Goal: Task Accomplishment & Management: Manage account settings

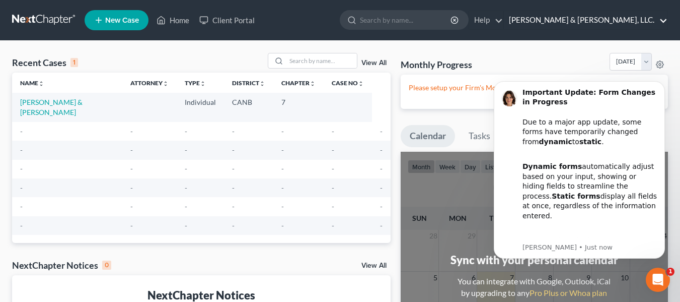
click at [663, 18] on link "Morales & Morales, LLC." at bounding box center [586, 20] width 164 height 18
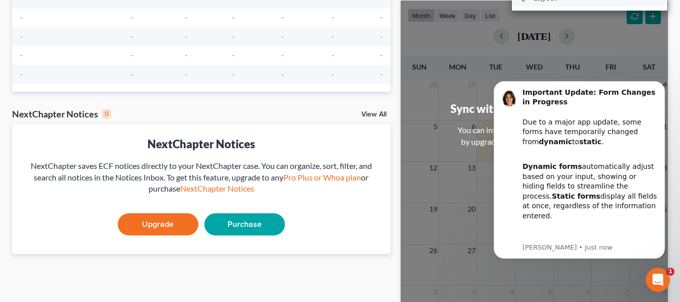
scroll to position [101, 0]
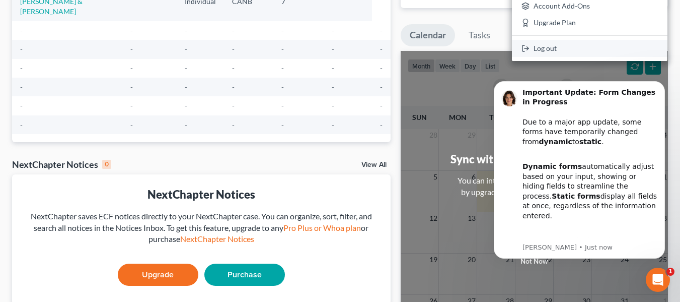
click at [557, 46] on link "Log out" at bounding box center [590, 48] width 156 height 17
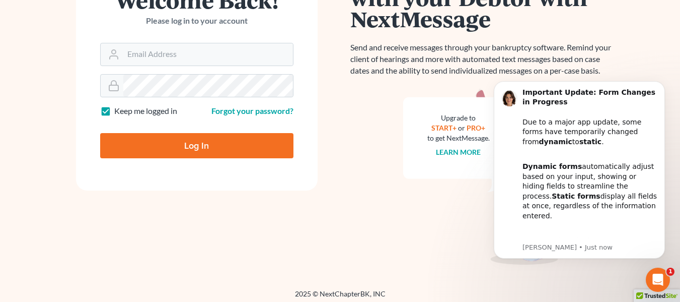
scroll to position [139, 0]
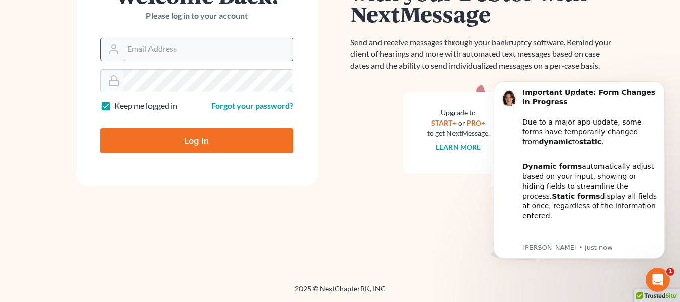
type input "[EMAIL_ADDRESS][DOMAIN_NAME]"
click at [257, 49] on input "[EMAIL_ADDRESS][DOMAIN_NAME]" at bounding box center [208, 49] width 170 height 22
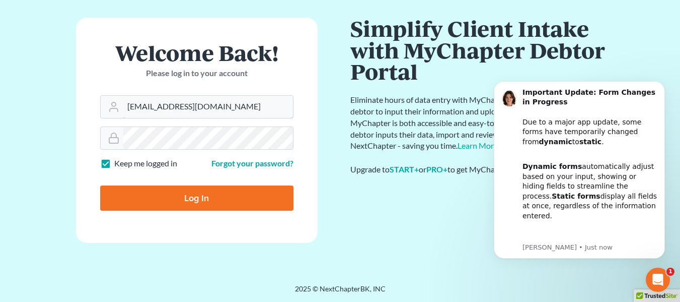
scroll to position [47, 0]
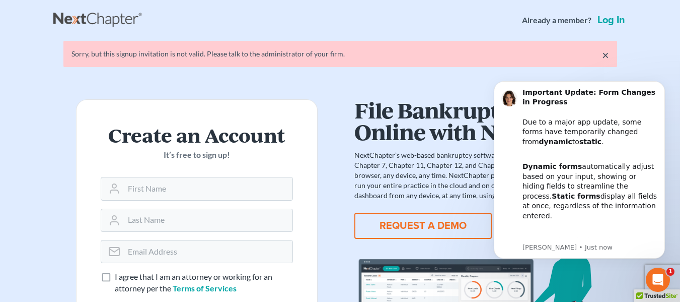
click at [609, 17] on link "Log in" at bounding box center [612, 20] width 32 height 10
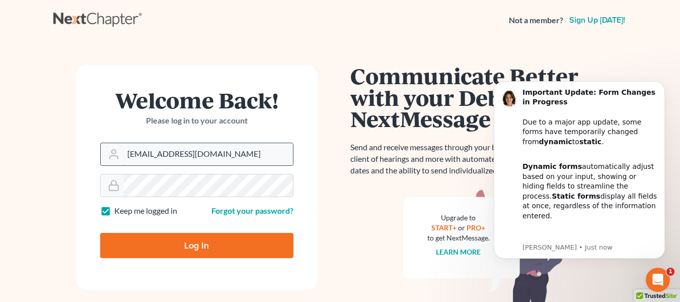
click at [251, 152] on input "[EMAIL_ADDRESS][DOMAIN_NAME]" at bounding box center [208, 154] width 170 height 22
drag, startPoint x: 280, startPoint y: 158, endPoint x: -111, endPoint y: 160, distance: 390.9
click at [0, 160] on html "Not a member? Sign up today! Welcome Back! Please log in to your account Email …" at bounding box center [340, 203] width 680 height 406
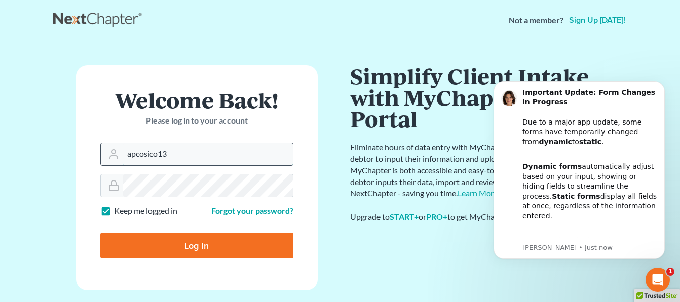
type input "apcosico133@gmail.com"
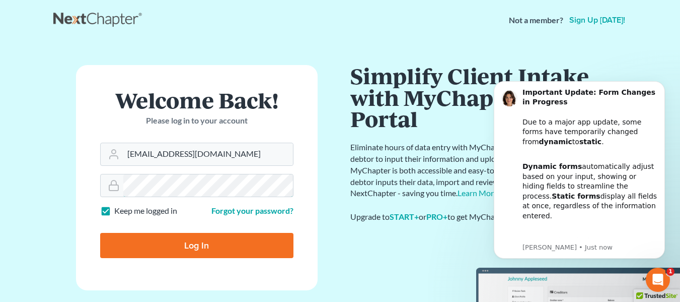
click at [49, 180] on main "Welcome Back! Please log in to your account Email Address apcosico133@gmail.com…" at bounding box center [340, 173] width 680 height 266
click at [100, 233] on input "Log In" at bounding box center [196, 245] width 193 height 25
type input "Thinking..."
